Goal: Find specific page/section: Find specific page/section

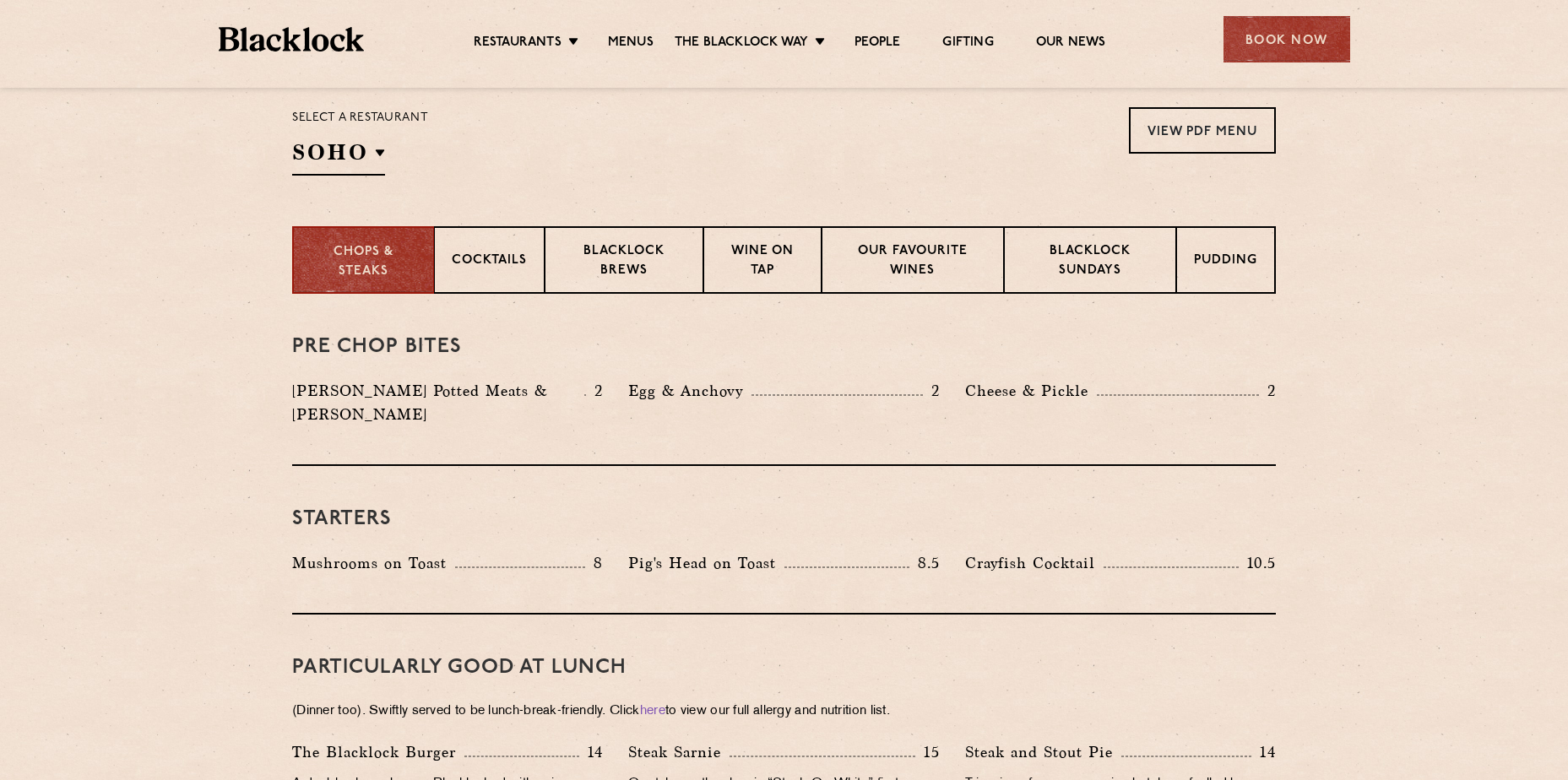
scroll to position [253, 0]
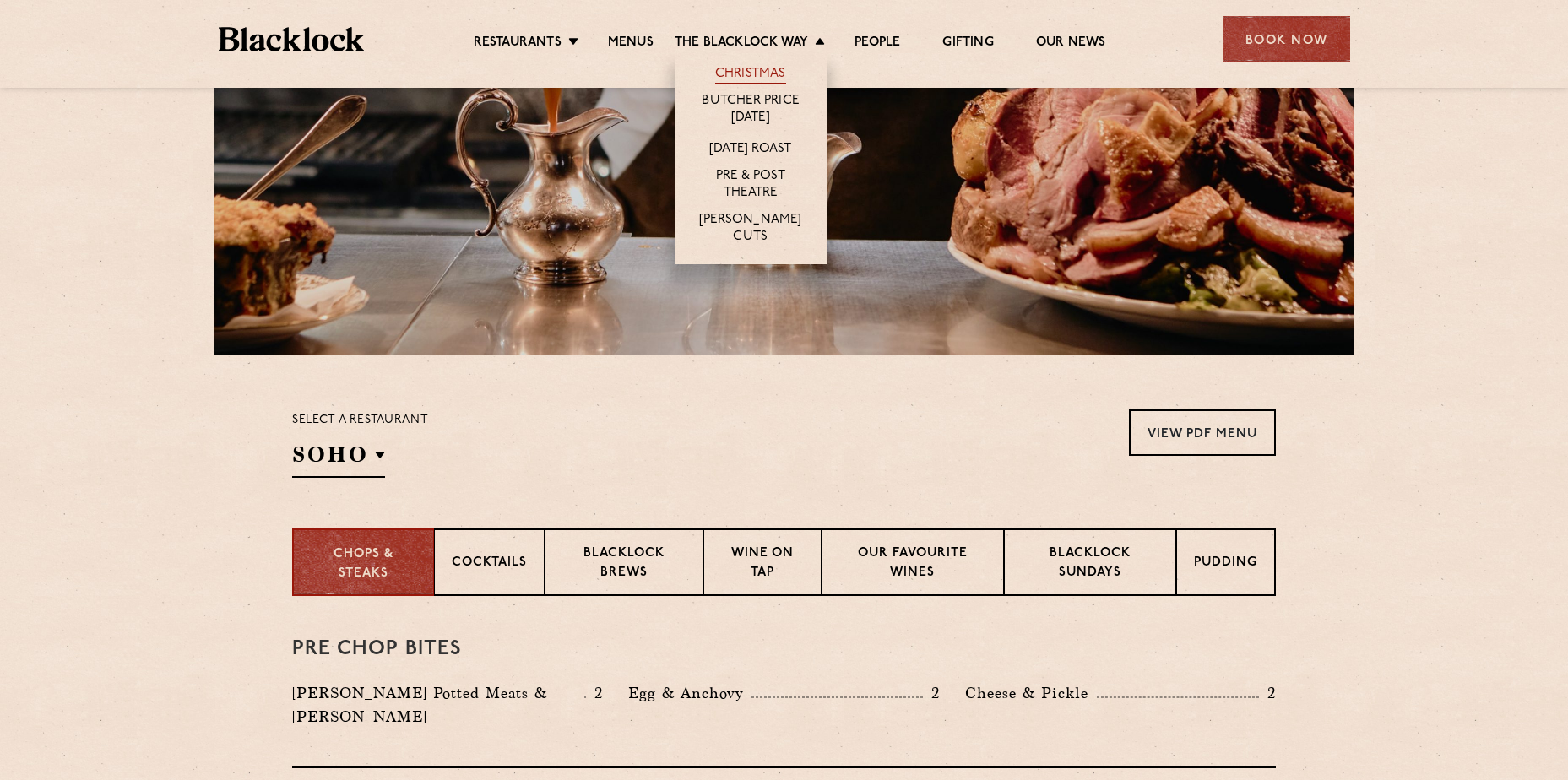
click at [775, 67] on link "Christmas" at bounding box center [750, 75] width 71 height 19
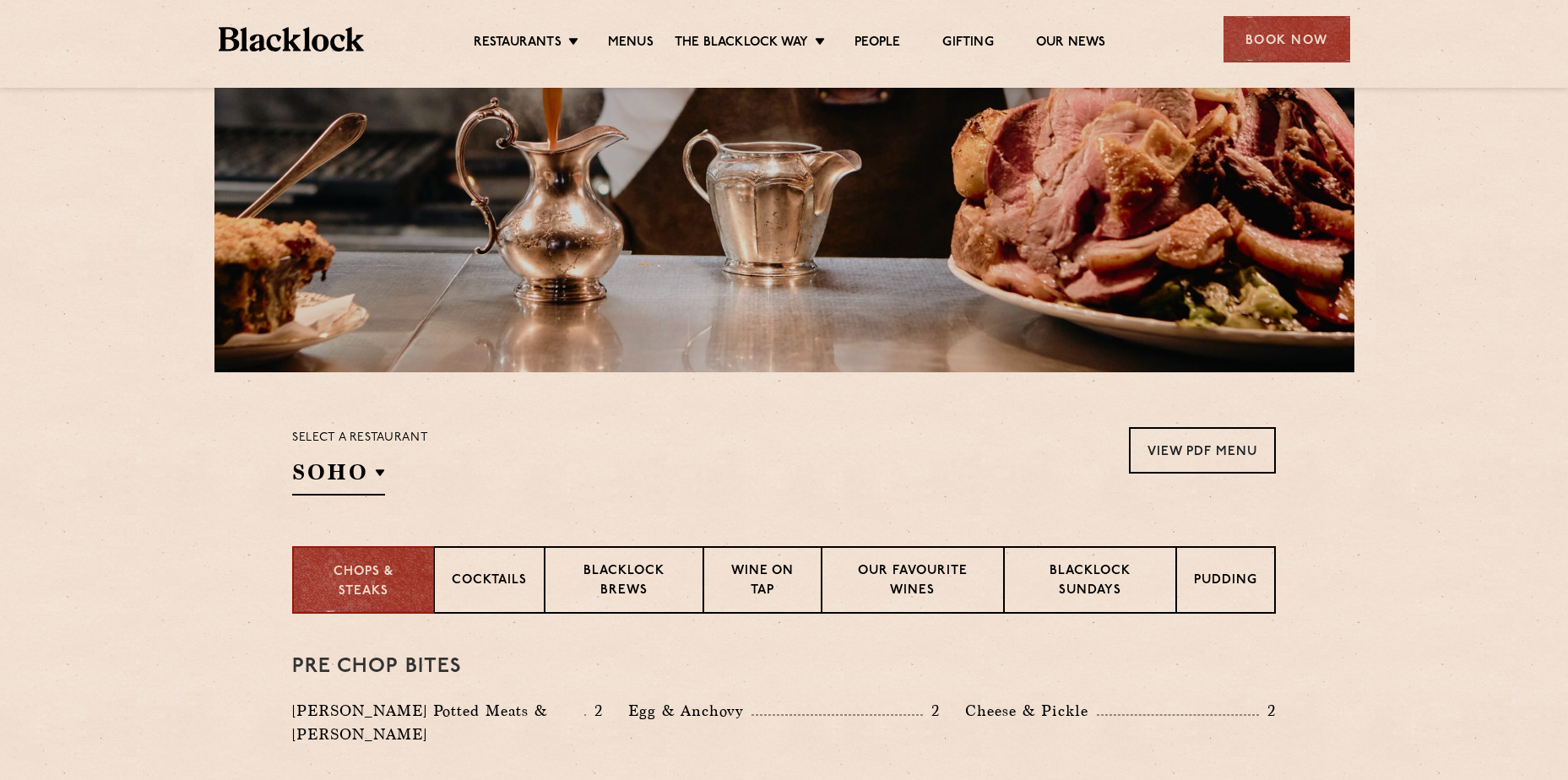
scroll to position [159, 0]
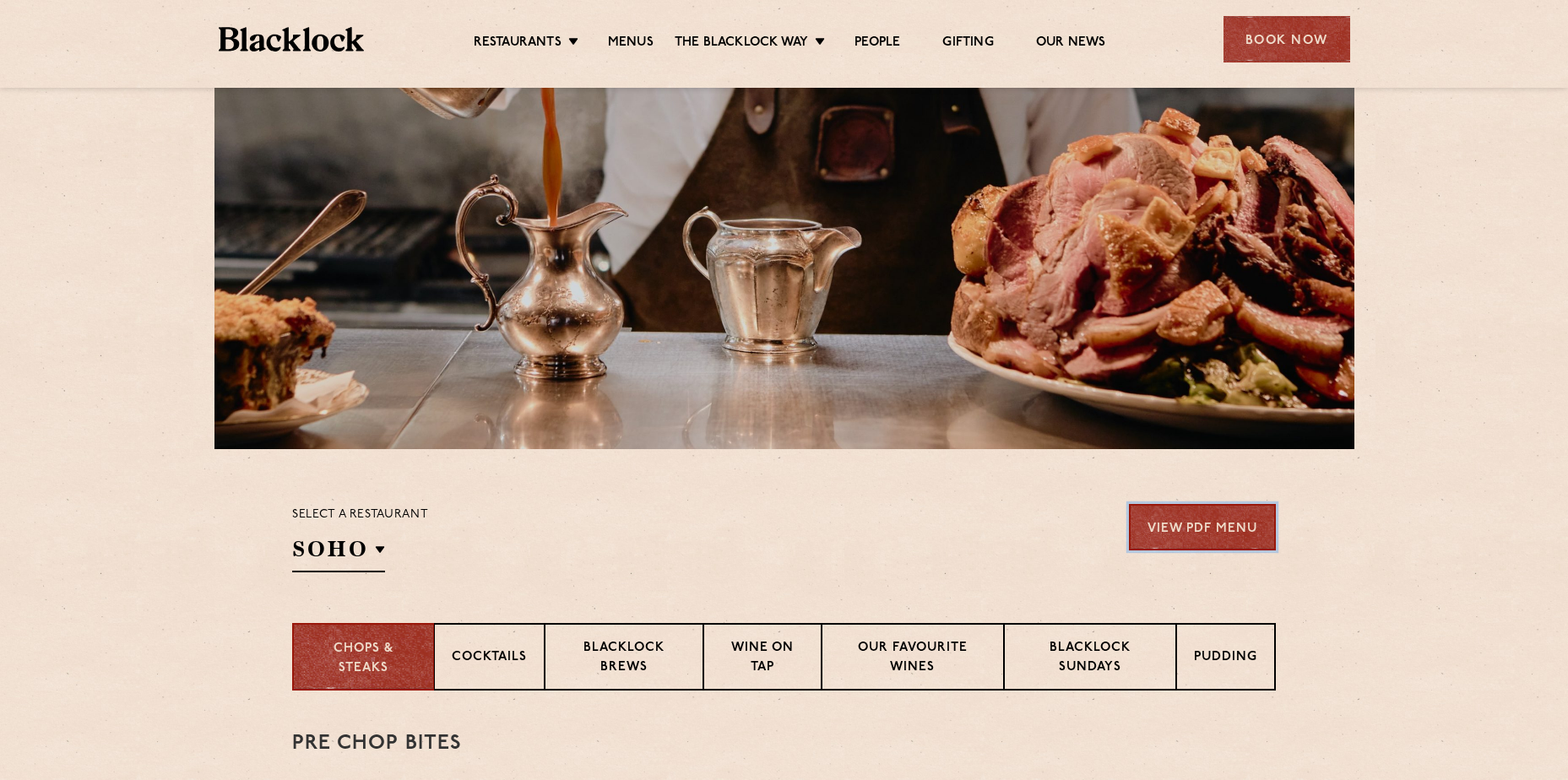
click at [1188, 540] on link "View PDF Menu" at bounding box center [1202, 527] width 147 height 46
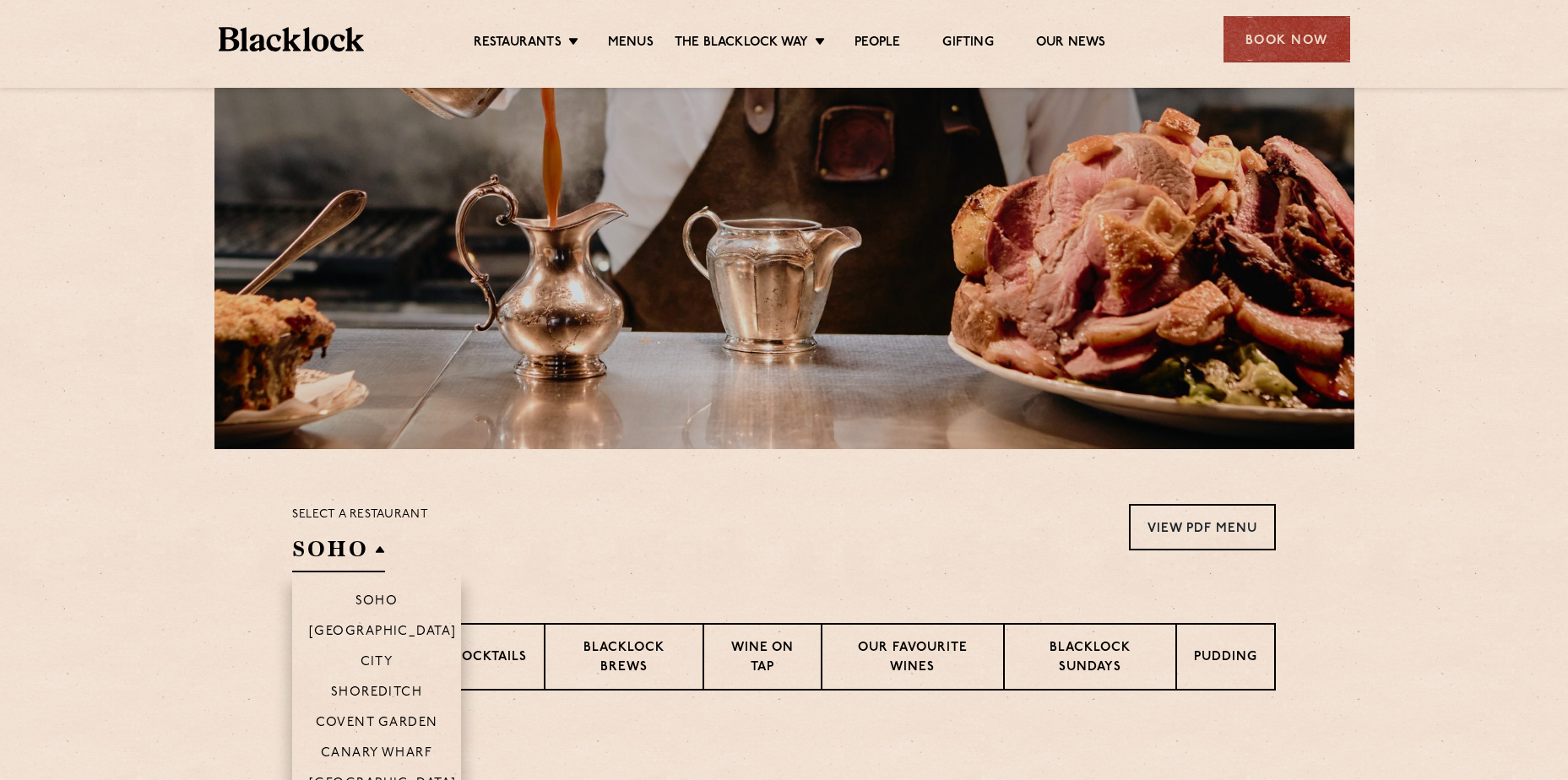
click at [354, 557] on h2 "SOHO" at bounding box center [338, 554] width 93 height 38
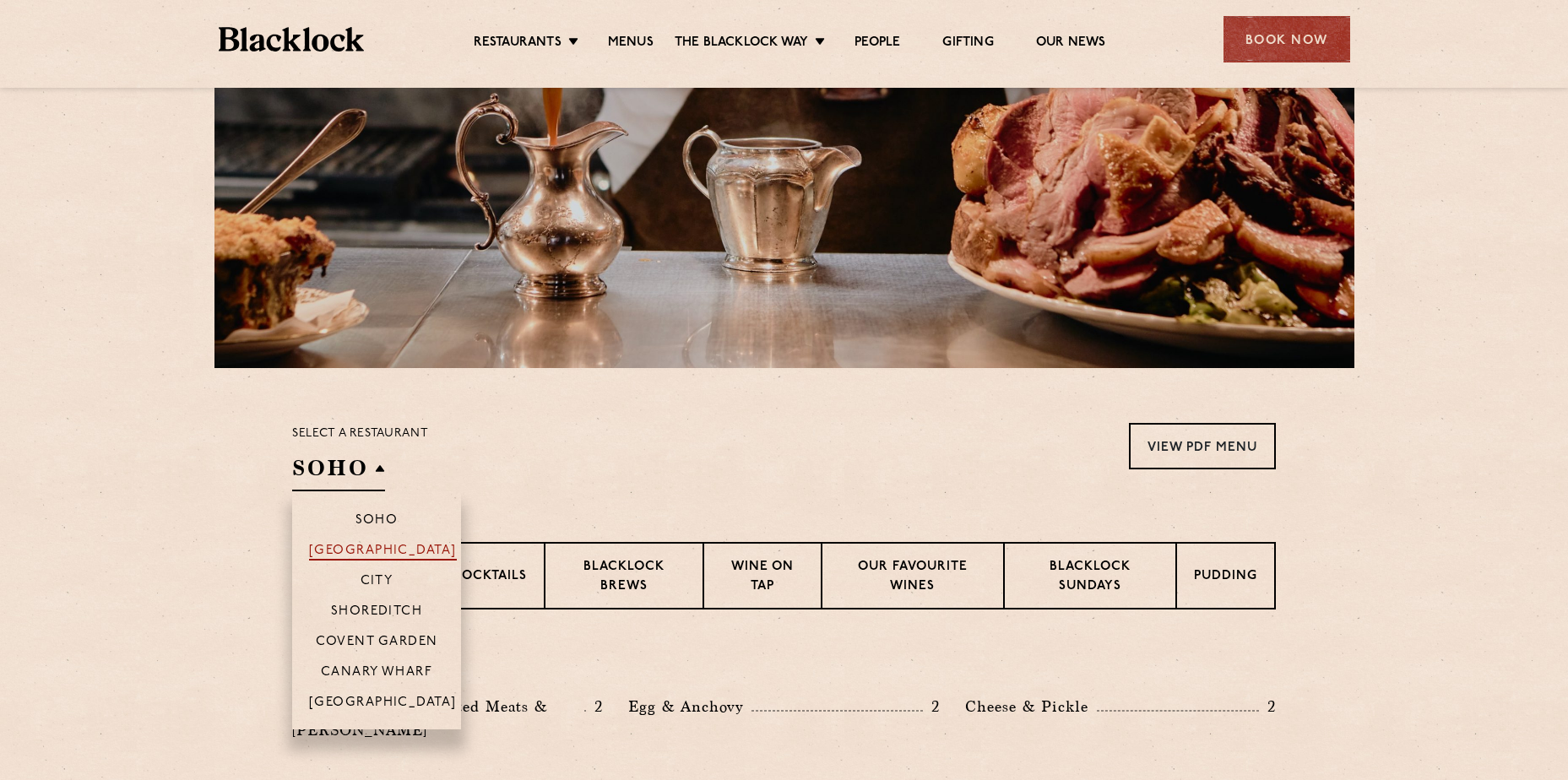
scroll to position [328, 0]
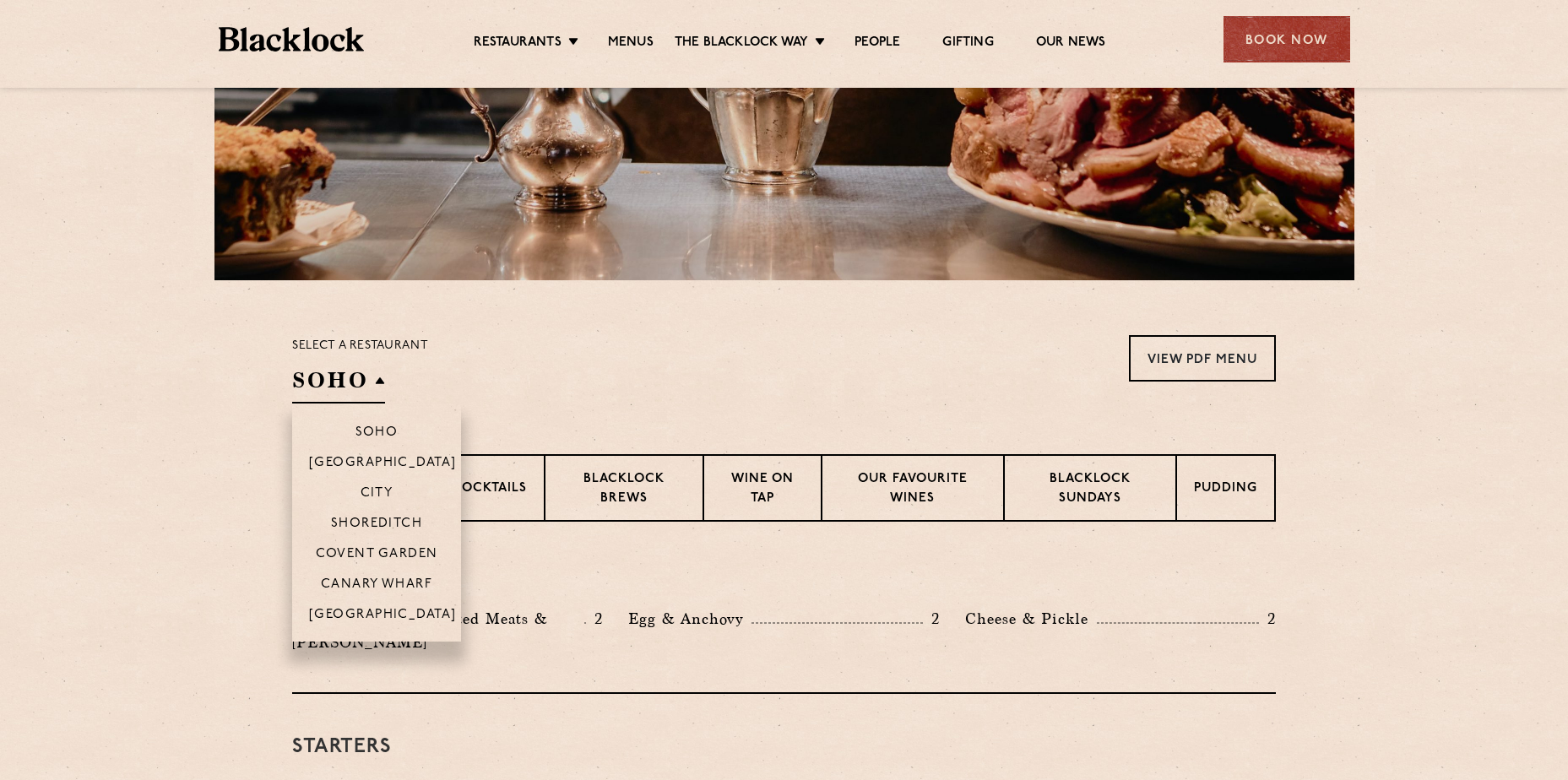
click at [382, 484] on li "City" at bounding box center [376, 492] width 169 height 30
click at [380, 492] on p "City" at bounding box center [377, 494] width 33 height 17
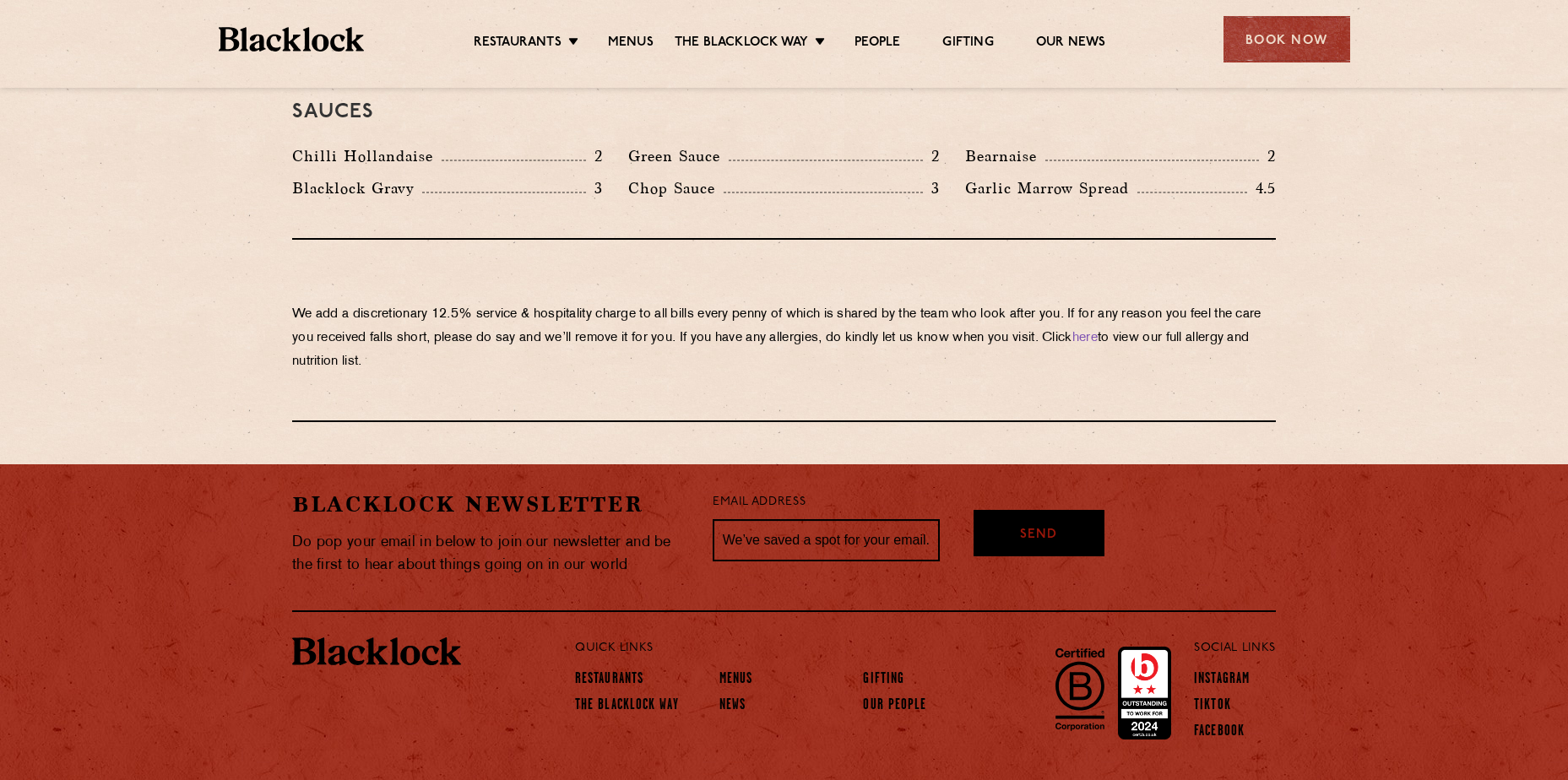
scroll to position [2893, 0]
